Goal: Task Accomplishment & Management: Manage account settings

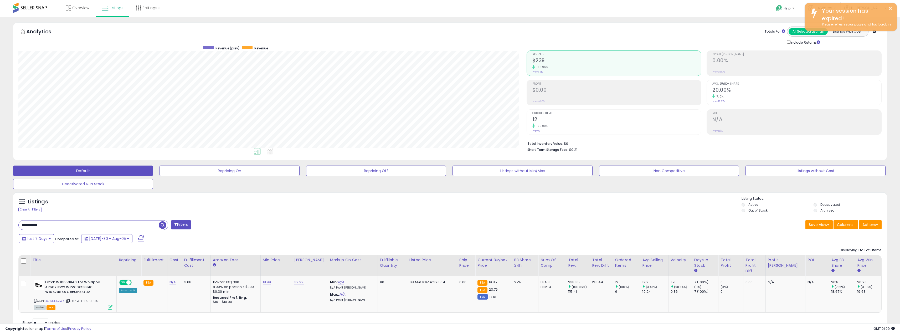
scroll to position [108, 508]
